Goal: Information Seeking & Learning: Learn about a topic

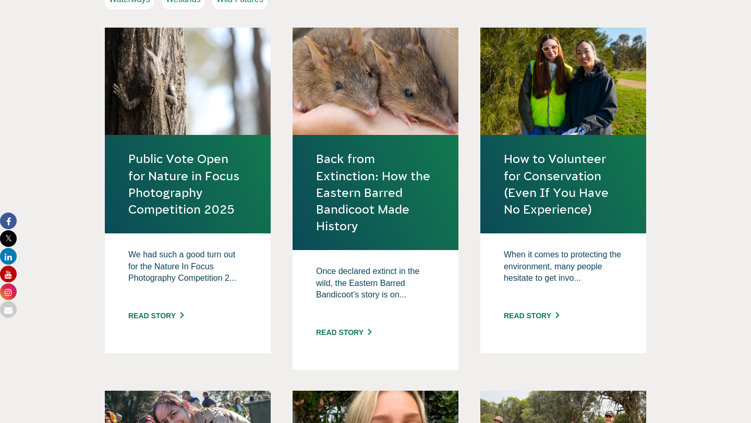
scroll to position [436, 0]
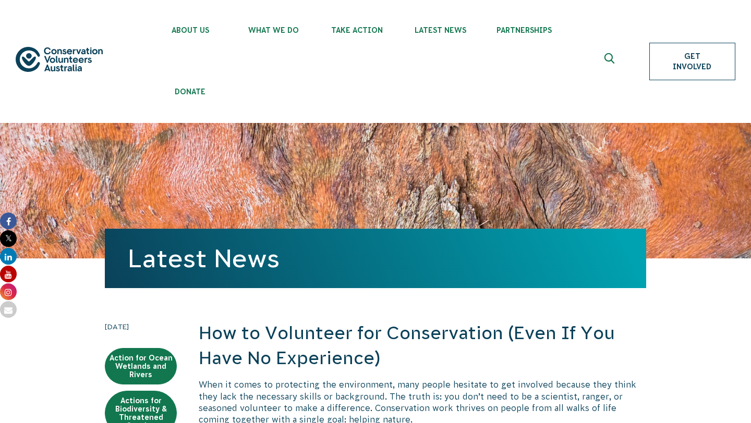
click at [667, 58] on link "Get Involved" at bounding box center [692, 62] width 86 height 38
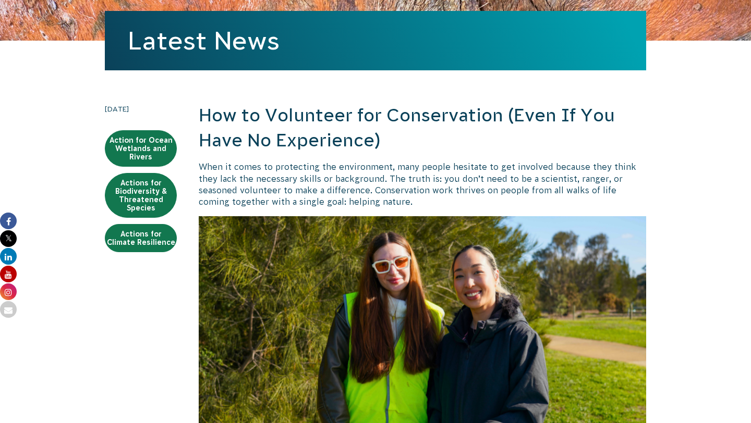
scroll to position [213, 0]
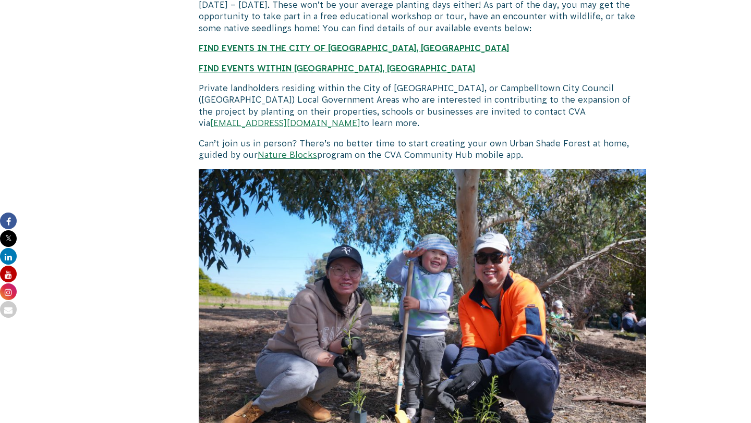
scroll to position [897, 0]
